Goal: Use online tool/utility: Utilize a website feature to perform a specific function

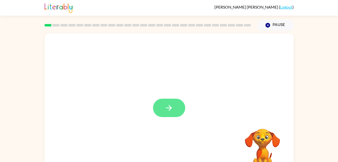
click at [167, 109] on icon "button" at bounding box center [169, 107] width 9 height 9
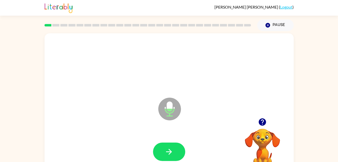
drag, startPoint x: 171, startPoint y: 135, endPoint x: 168, endPoint y: 128, distance: 7.4
click at [168, 128] on div "Microphone The Microphone is here when it is your turn to talk" at bounding box center [169, 105] width 249 height 144
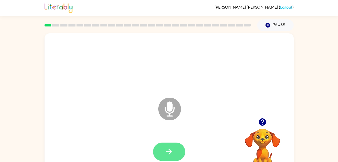
click at [169, 145] on button "button" at bounding box center [169, 151] width 32 height 18
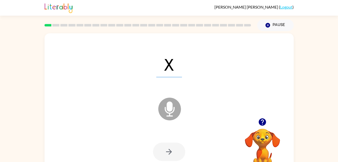
click at [193, 117] on div "X Microphone The Microphone is here when it is your turn to talk" at bounding box center [169, 105] width 249 height 144
click at [159, 151] on button "button" at bounding box center [169, 151] width 32 height 18
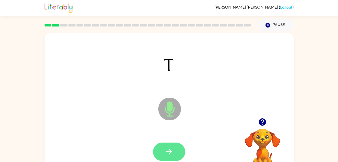
click at [172, 156] on icon "button" at bounding box center [169, 151] width 9 height 9
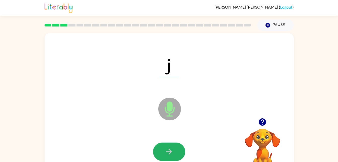
click at [172, 156] on icon "button" at bounding box center [169, 151] width 9 height 9
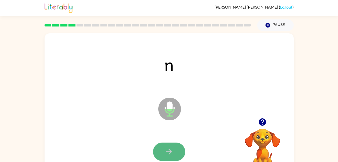
click at [172, 156] on button "button" at bounding box center [169, 151] width 32 height 18
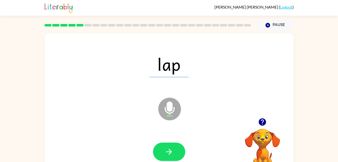
click at [151, 113] on div "lap Microphone The Microphone is here when it is your turn to talk" at bounding box center [169, 105] width 249 height 144
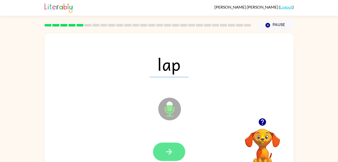
click at [169, 148] on icon "button" at bounding box center [169, 151] width 9 height 9
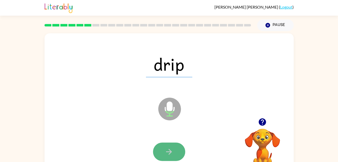
click at [170, 151] on icon "button" at bounding box center [169, 151] width 9 height 9
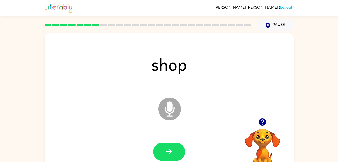
click at [172, 136] on div at bounding box center [169, 151] width 239 height 41
click at [173, 157] on button "button" at bounding box center [169, 151] width 32 height 18
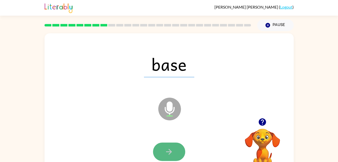
click at [158, 148] on button "button" at bounding box center [169, 151] width 32 height 18
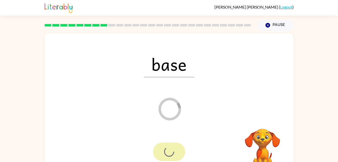
click at [158, 148] on div at bounding box center [169, 151] width 32 height 18
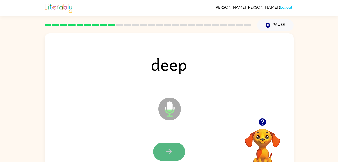
click at [165, 147] on icon "button" at bounding box center [169, 151] width 9 height 9
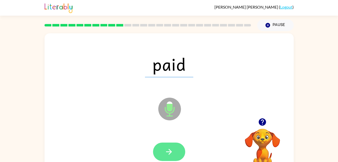
click at [171, 151] on icon "button" at bounding box center [169, 151] width 9 height 9
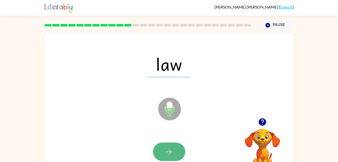
click at [164, 149] on button "button" at bounding box center [169, 151] width 32 height 18
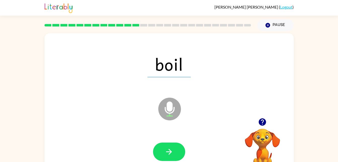
click at [164, 149] on button "button" at bounding box center [169, 151] width 32 height 18
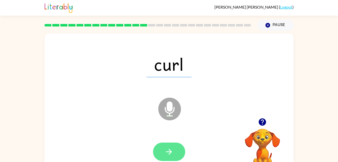
click at [161, 159] on button "button" at bounding box center [169, 151] width 32 height 18
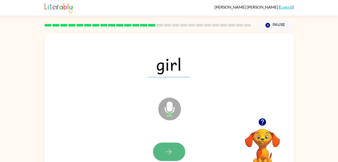
click at [170, 152] on icon "button" at bounding box center [169, 151] width 9 height 9
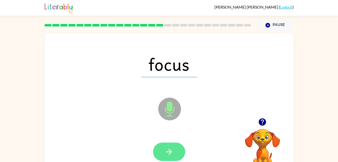
click at [171, 151] on icon "button" at bounding box center [169, 152] width 6 height 6
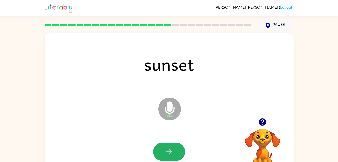
click at [171, 151] on icon "button" at bounding box center [169, 152] width 6 height 6
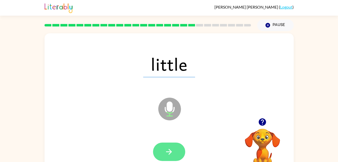
click at [177, 148] on button "button" at bounding box center [169, 151] width 32 height 18
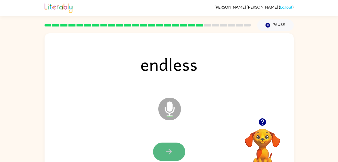
click at [163, 146] on button "button" at bounding box center [169, 151] width 32 height 18
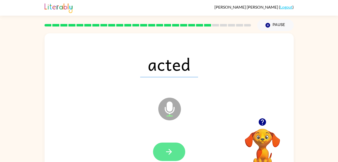
click at [165, 157] on button "button" at bounding box center [169, 151] width 32 height 18
click at [172, 148] on icon "button" at bounding box center [169, 151] width 9 height 9
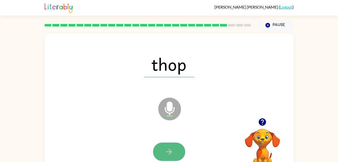
click at [173, 150] on icon "button" at bounding box center [169, 151] width 9 height 9
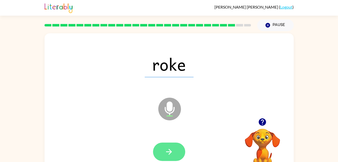
click at [166, 153] on icon "button" at bounding box center [169, 151] width 9 height 9
click at [168, 155] on icon "button" at bounding box center [169, 151] width 9 height 9
